Goal: Transaction & Acquisition: Purchase product/service

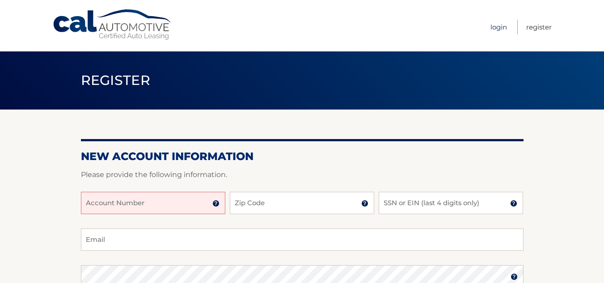
click at [496, 28] on link "Login" at bounding box center [498, 27] width 17 height 15
click at [128, 201] on input "Account Number" at bounding box center [153, 203] width 144 height 22
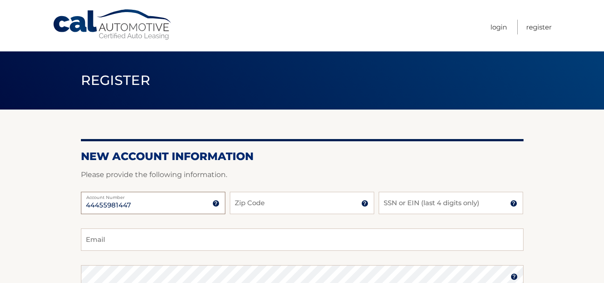
type input "44455981447"
click at [240, 196] on input "Zip Code" at bounding box center [302, 203] width 144 height 22
type input "33467"
click at [413, 197] on input "SSN or EIN (last 4 digits only)" at bounding box center [451, 203] width 144 height 22
type input "6668"
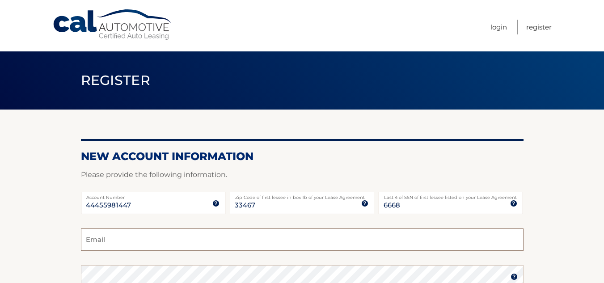
click at [385, 234] on input "Email" at bounding box center [302, 239] width 443 height 22
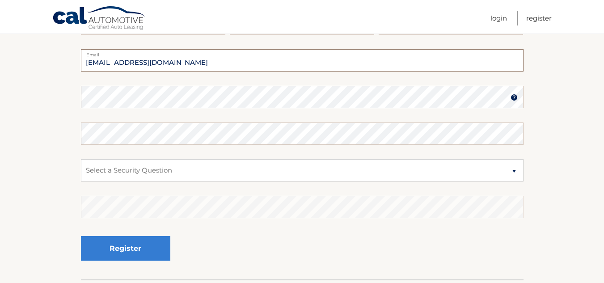
scroll to position [178, 0]
type input "starr.kelley4@gmail.com"
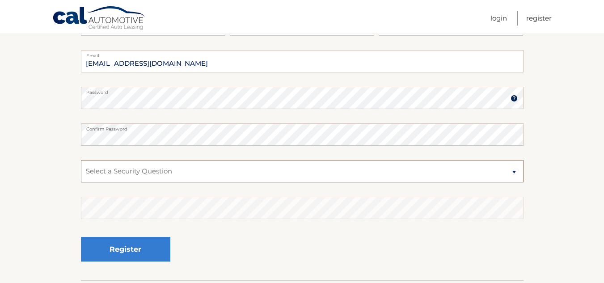
click at [179, 171] on select "Select a Security Question What was the name of your elementary school? What is…" at bounding box center [302, 171] width 443 height 22
select select "5"
click at [81, 160] on select "Select a Security Question What was the name of your elementary school? What is…" at bounding box center [302, 171] width 443 height 22
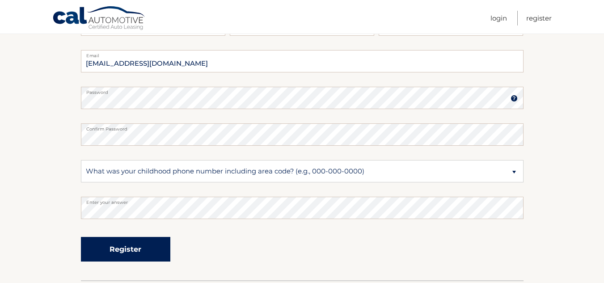
click at [123, 245] on button "Register" at bounding box center [125, 249] width 89 height 25
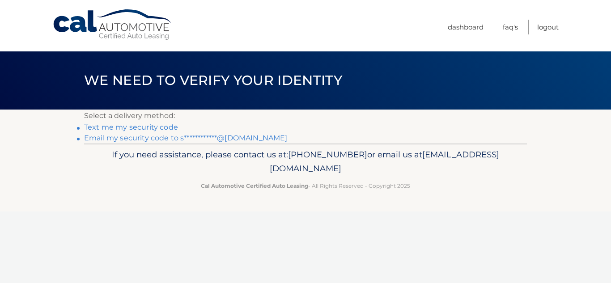
click at [160, 127] on link "Text me my security code" at bounding box center [131, 127] width 94 height 8
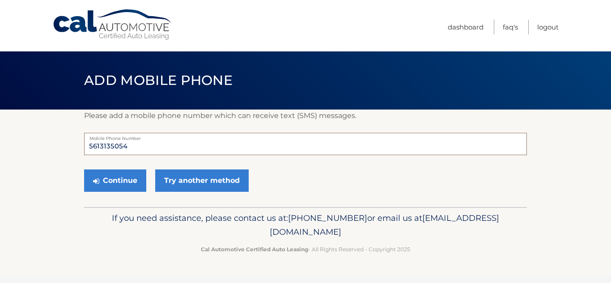
click at [162, 143] on input "5613135054" at bounding box center [305, 144] width 443 height 22
click at [114, 180] on button "Continue" at bounding box center [115, 180] width 62 height 22
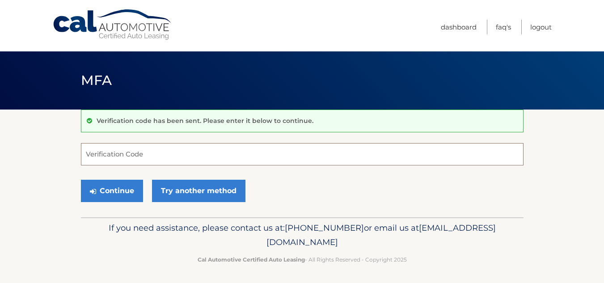
click at [129, 152] on input "Verification Code" at bounding box center [302, 154] width 443 height 22
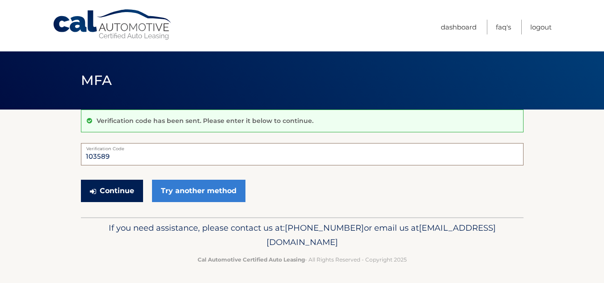
type input "103589"
click at [133, 196] on button "Continue" at bounding box center [112, 191] width 62 height 22
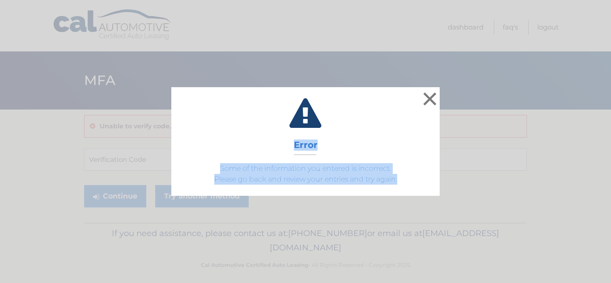
drag, startPoint x: 0, startPoint y: 0, endPoint x: 425, endPoint y: 104, distance: 437.6
click at [425, 104] on div "× Error Some of the information you entered is incorrect. Please go back and re…" at bounding box center [305, 141] width 611 height 283
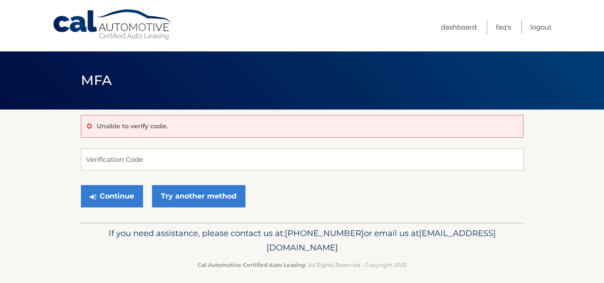
click at [425, 104] on header "MFA" at bounding box center [302, 80] width 443 height 58
click at [265, 160] on input "Verification Code" at bounding box center [302, 159] width 443 height 22
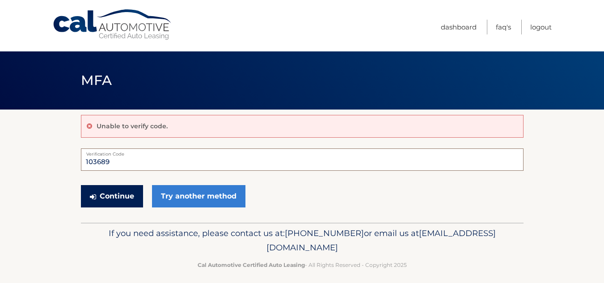
type input "103689"
click at [120, 195] on button "Continue" at bounding box center [112, 196] width 62 height 22
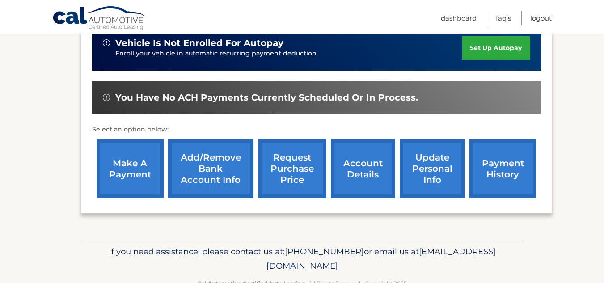
scroll to position [258, 0]
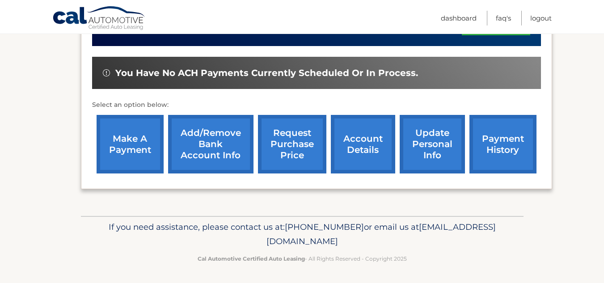
click at [136, 152] on link "make a payment" at bounding box center [130, 144] width 67 height 59
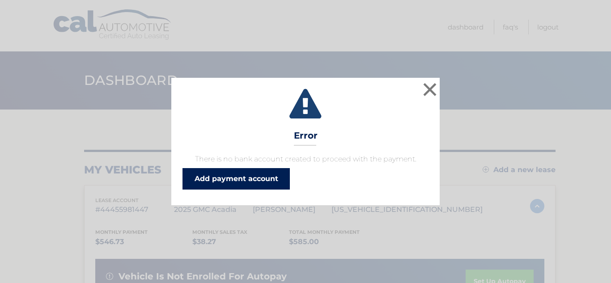
click at [219, 172] on link "Add payment account" at bounding box center [235, 178] width 107 height 21
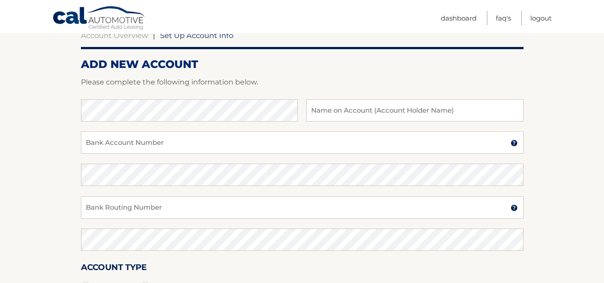
scroll to position [94, 0]
click at [344, 118] on input "text" at bounding box center [414, 111] width 217 height 22
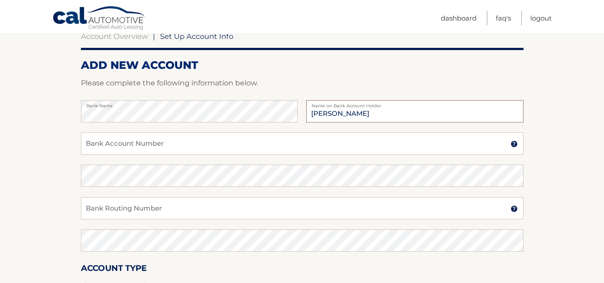
type input "Kelley Starr"
click at [322, 142] on input "Bank Account Number" at bounding box center [302, 143] width 443 height 22
click at [515, 146] on img at bounding box center [513, 143] width 7 height 7
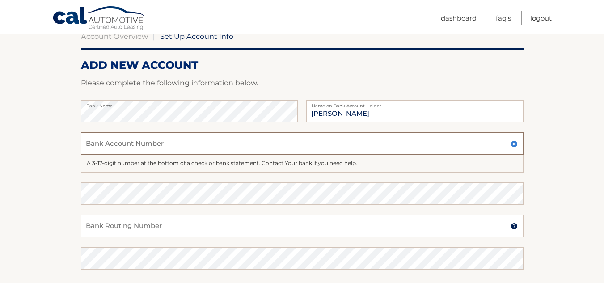
click at [302, 139] on input "Bank Account Number" at bounding box center [302, 143] width 443 height 22
click at [356, 150] on input "267084131" at bounding box center [302, 143] width 443 height 22
type input "267084131"
click at [268, 227] on input "Bank Routing Number" at bounding box center [302, 226] width 443 height 22
click at [516, 224] on img at bounding box center [513, 226] width 7 height 7
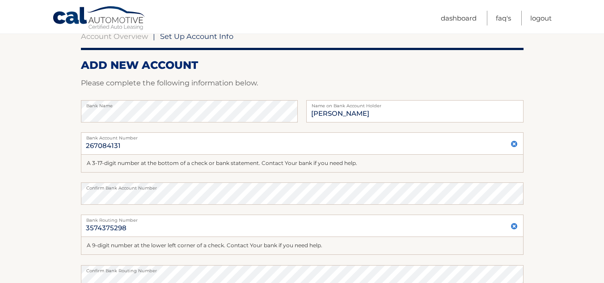
click at [340, 220] on label "Bank Routing Number" at bounding box center [302, 218] width 443 height 7
click at [340, 220] on input "3574375298" at bounding box center [302, 226] width 443 height 22
click at [265, 224] on input "3574375298" at bounding box center [302, 226] width 443 height 22
type input "3"
type input "267084131"
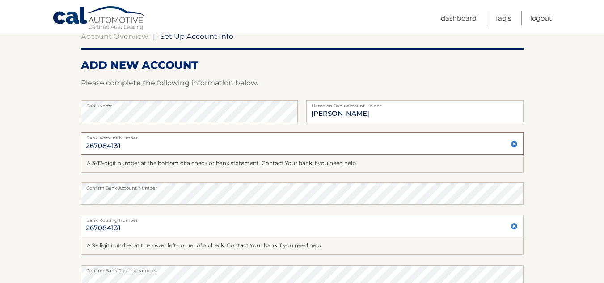
click at [152, 145] on input "267084131" at bounding box center [302, 143] width 443 height 22
type input "2"
type input "3574375298"
click at [595, 270] on section "Account Overview | Set Up Account Info ADD NEW ACCOUNT Please complete the foll…" at bounding box center [302, 204] width 604 height 377
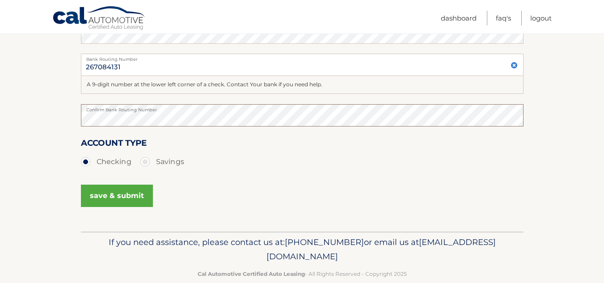
scroll to position [271, 0]
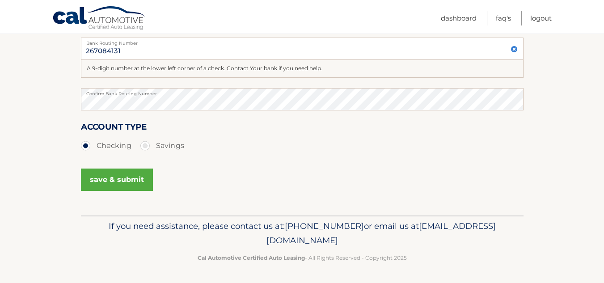
click at [135, 184] on button "save & submit" at bounding box center [117, 180] width 72 height 22
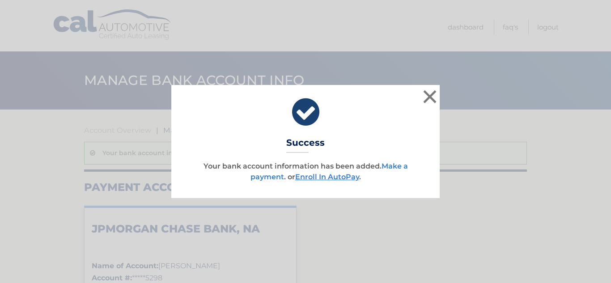
click at [398, 169] on link "Make a payment" at bounding box center [328, 171] width 157 height 19
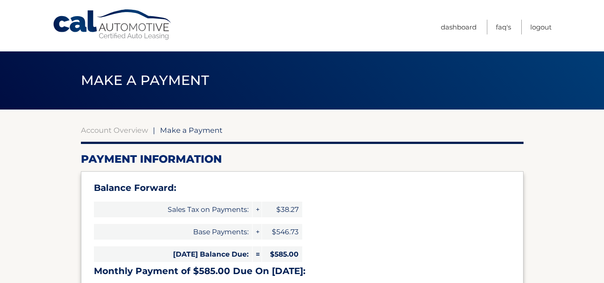
select select "ZTdkOWU5MmMtMmJjZC00MDhjLTgxYjUtMzY0MGZiODIzNTFk"
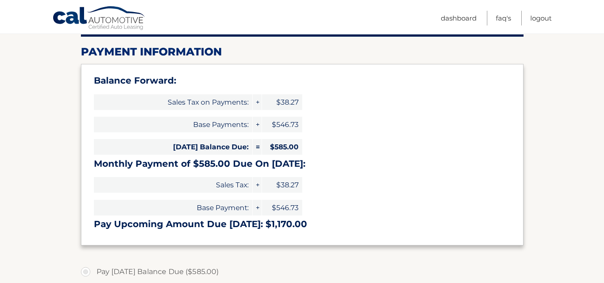
scroll to position [125, 0]
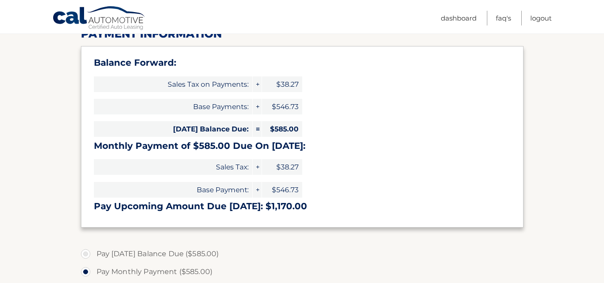
click at [86, 254] on label "Pay Today's Balance Due ($585.00)" at bounding box center [302, 254] width 443 height 18
click at [86, 254] on input "Pay Today's Balance Due ($585.00)" at bounding box center [88, 252] width 9 height 14
radio input "true"
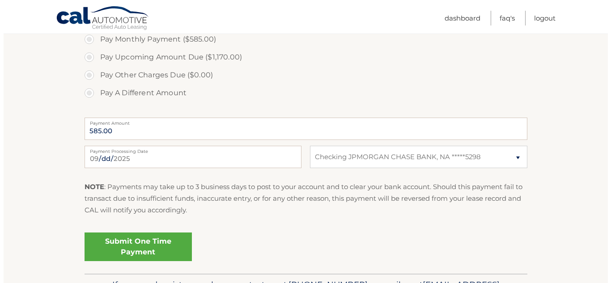
scroll to position [375, 0]
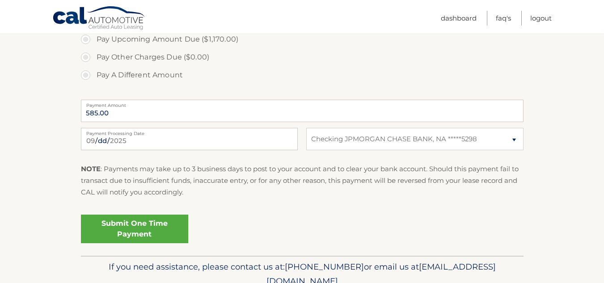
click at [148, 228] on link "Submit One Time Payment" at bounding box center [134, 229] width 107 height 29
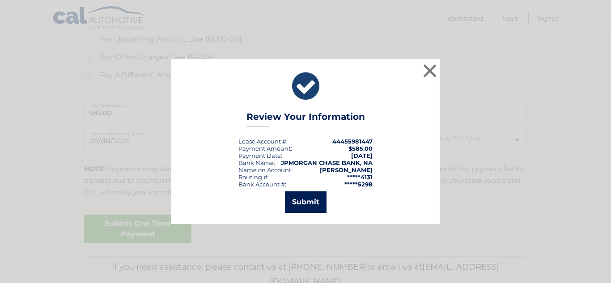
click at [313, 203] on button "Submit" at bounding box center [306, 201] width 42 height 21
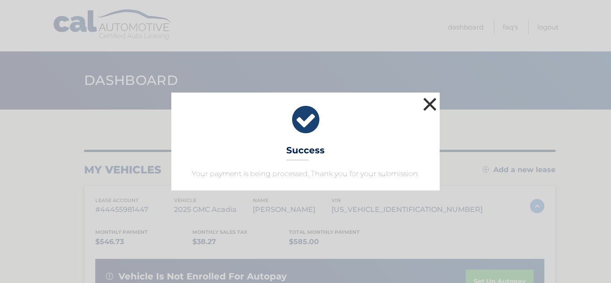
click at [430, 99] on button "×" at bounding box center [430, 104] width 18 height 18
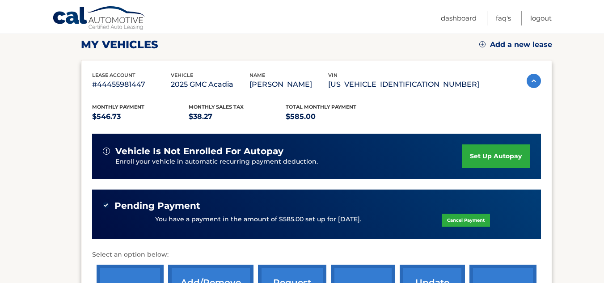
scroll to position [143, 0]
